Goal: Information Seeking & Learning: Learn about a topic

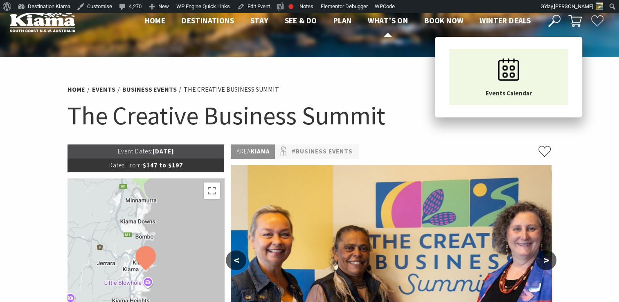
click at [397, 22] on span "What’s On" at bounding box center [388, 21] width 40 height 10
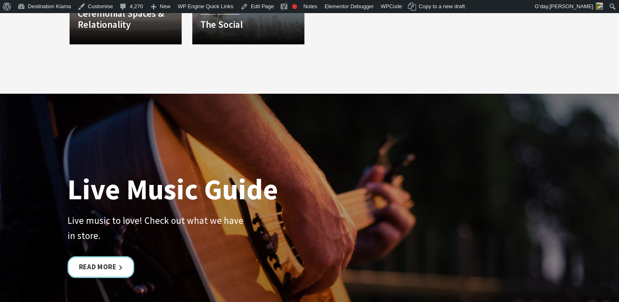
scroll to position [1798, 0]
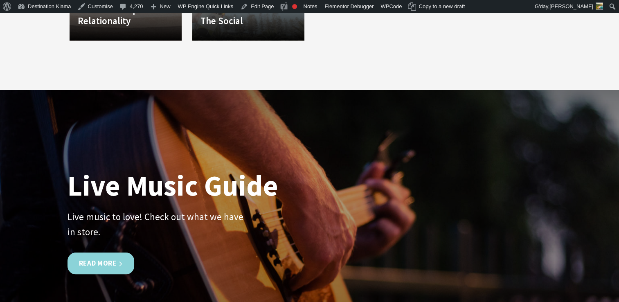
click at [87, 260] on link "Read More" at bounding box center [100, 264] width 67 height 22
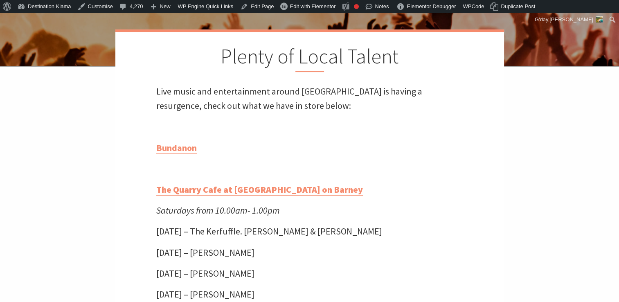
scroll to position [219, 0]
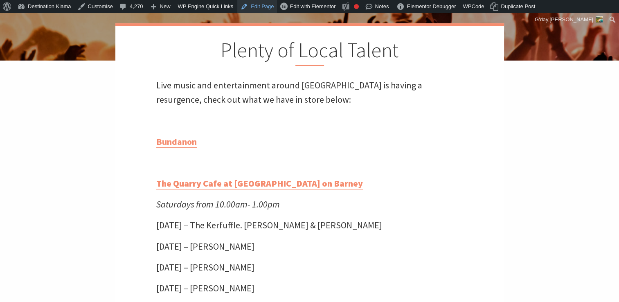
click at [255, 7] on link "Edit Page" at bounding box center [257, 6] width 40 height 13
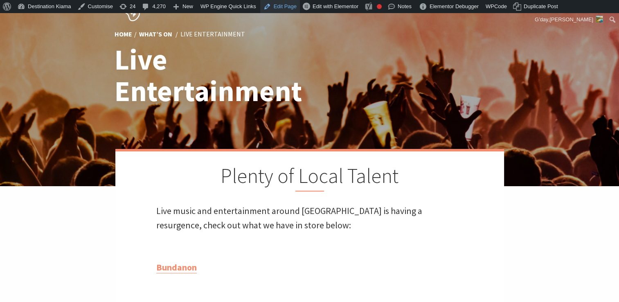
click at [281, 6] on link "Edit Page" at bounding box center [280, 6] width 40 height 13
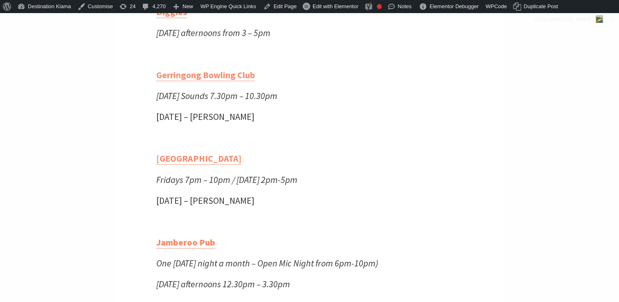
scroll to position [949, 0]
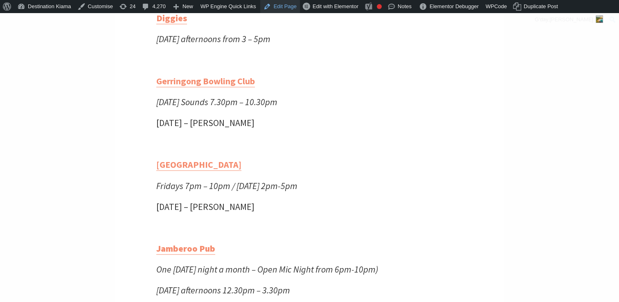
click at [281, 7] on link "Edit Page" at bounding box center [280, 6] width 40 height 13
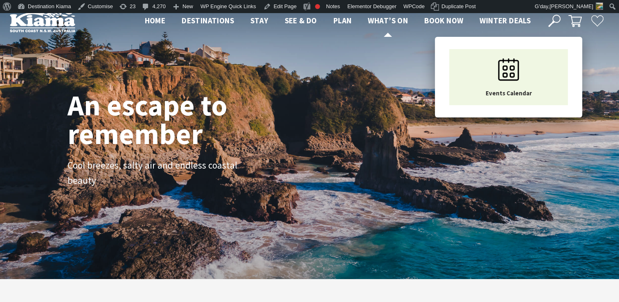
scroll to position [147, 625]
click at [386, 19] on span "What’s On" at bounding box center [388, 21] width 40 height 10
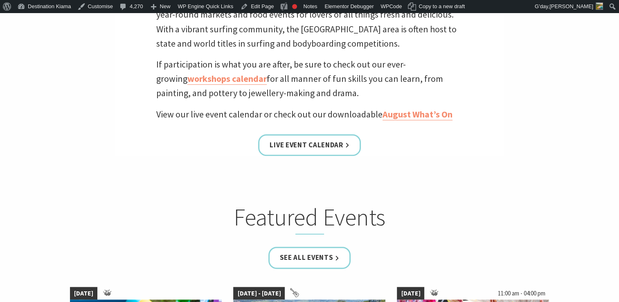
scroll to position [322, 0]
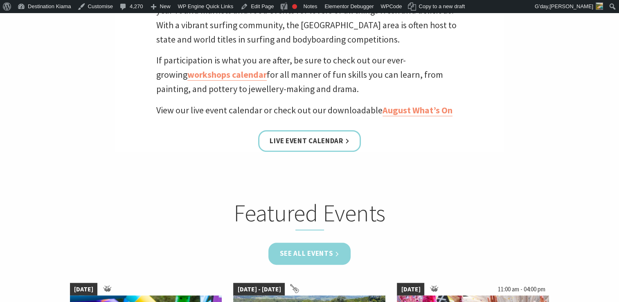
click at [313, 245] on link "See all Events" at bounding box center [309, 254] width 83 height 22
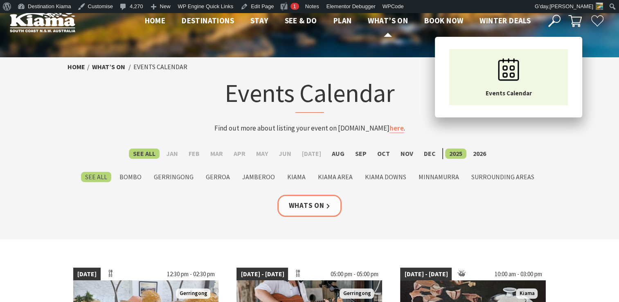
click at [388, 16] on span "What’s On" at bounding box center [388, 21] width 40 height 10
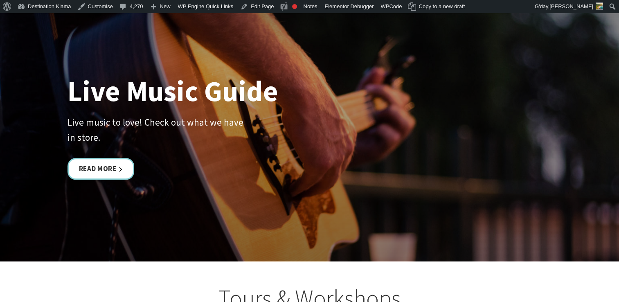
scroll to position [1925, 0]
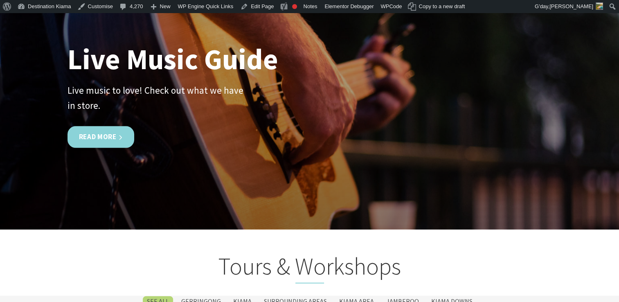
click at [106, 129] on link "Read More" at bounding box center [100, 137] width 67 height 22
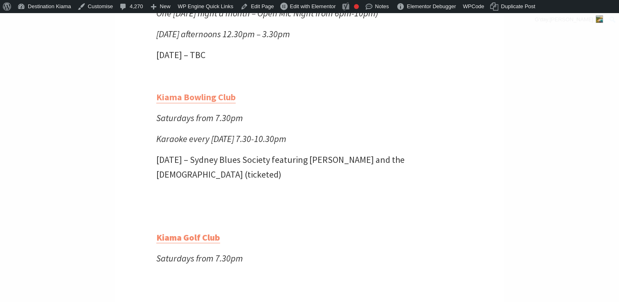
scroll to position [1392, 0]
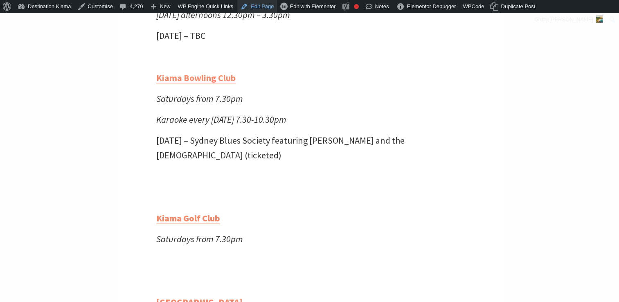
click at [254, 5] on link "Edit Page" at bounding box center [257, 6] width 40 height 13
